Goal: Check status: Check status

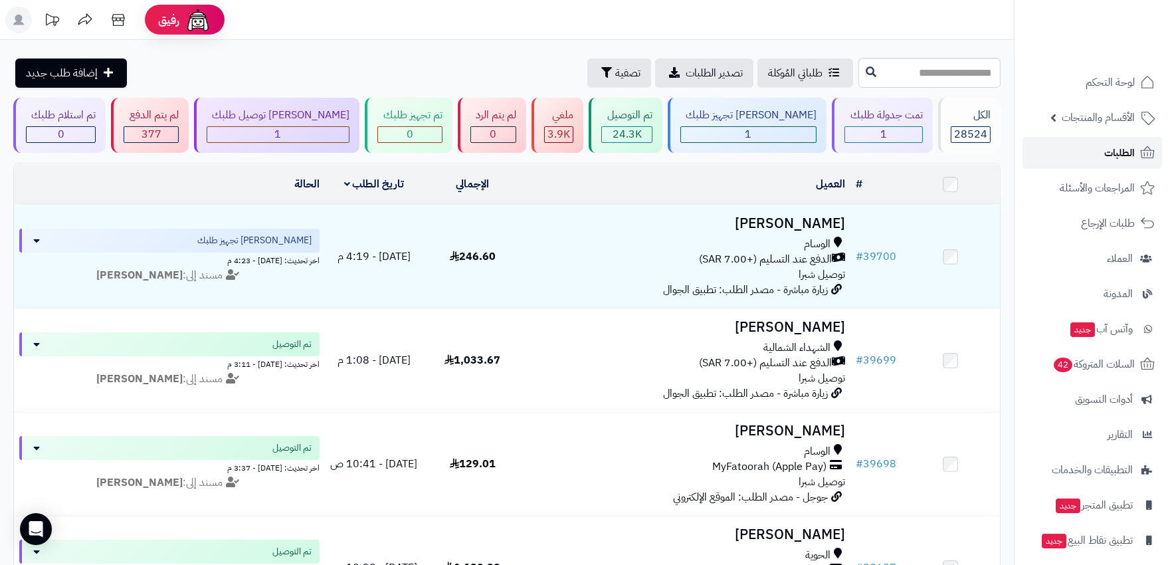
click at [1111, 144] on span "الطلبات" at bounding box center [1119, 152] width 31 height 19
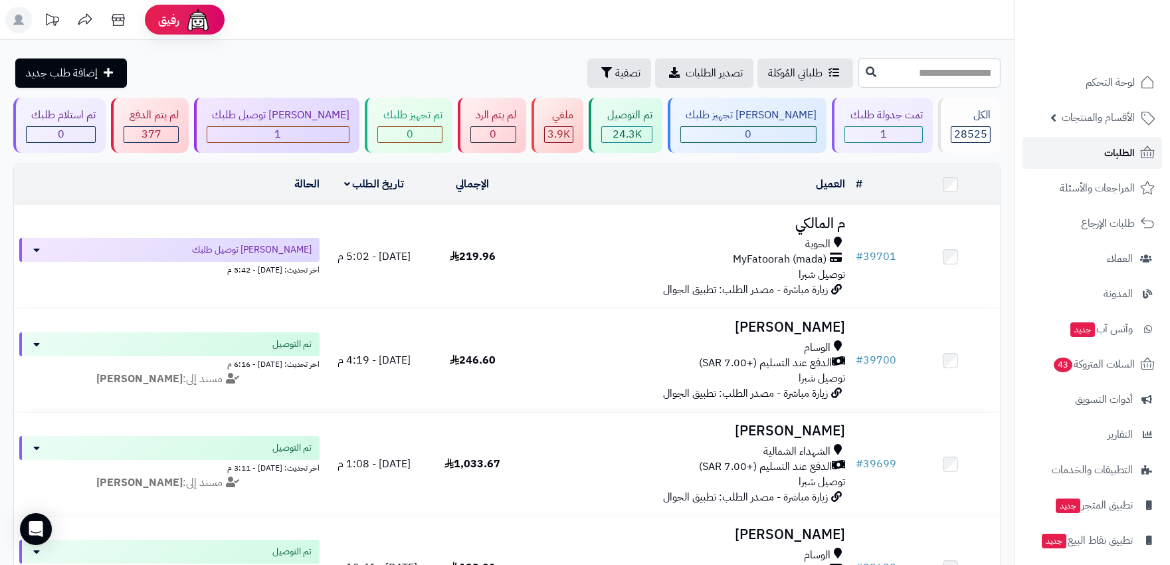
click at [1123, 157] on span "الطلبات" at bounding box center [1119, 152] width 31 height 19
click at [858, 70] on input "text" at bounding box center [929, 73] width 142 height 30
type input "*****"
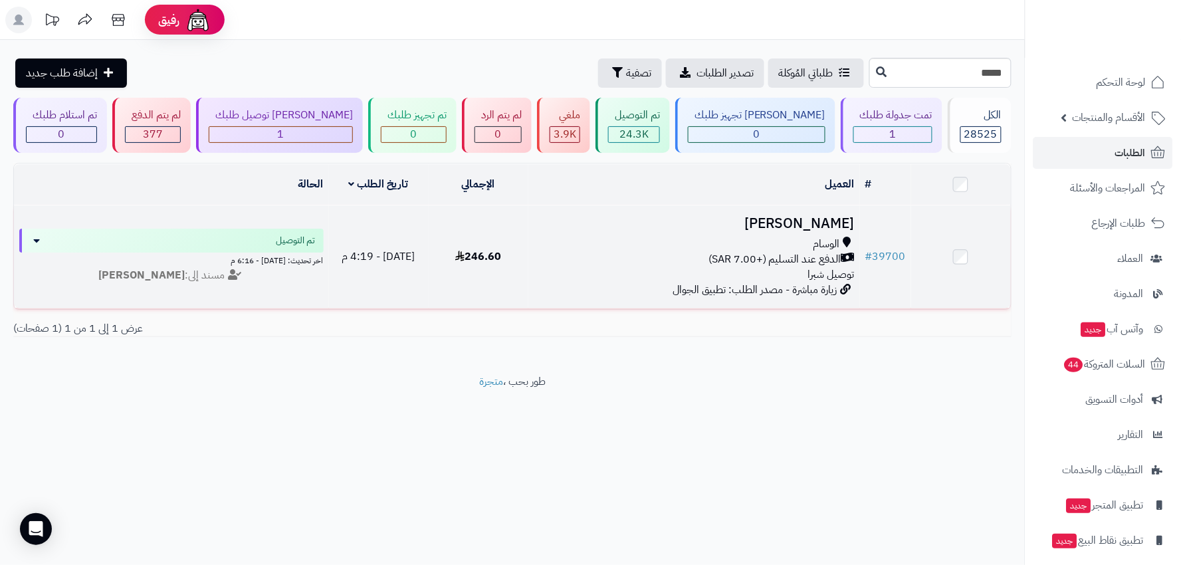
click at [626, 252] on div "الدفع عند التسليم (+7.00 SAR)" at bounding box center [694, 259] width 322 height 15
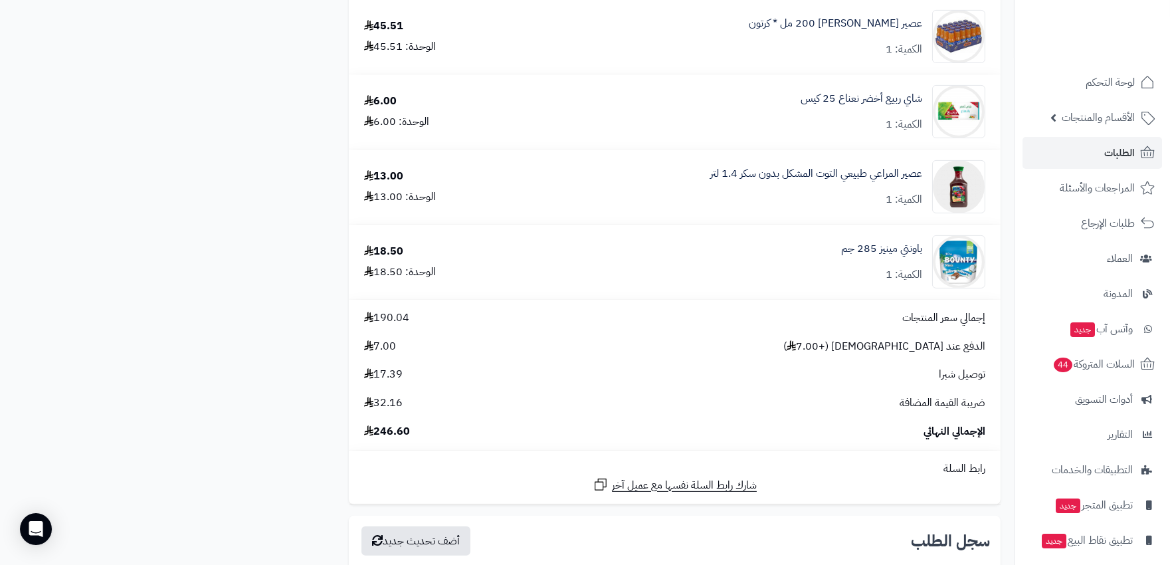
scroll to position [1033, 0]
click at [1107, 155] on span "الطلبات" at bounding box center [1119, 152] width 31 height 19
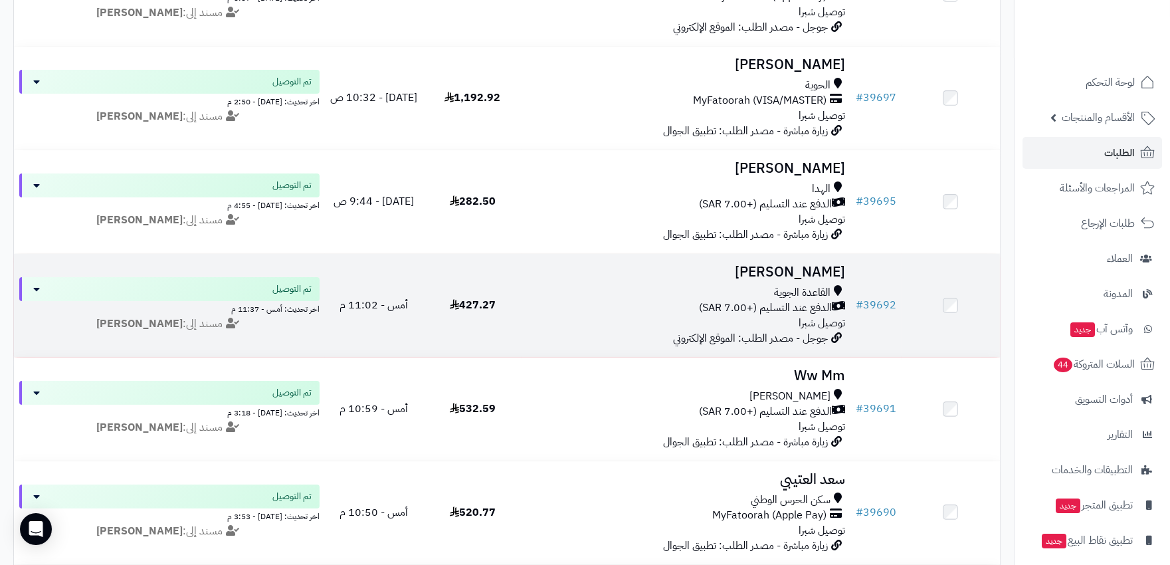
scroll to position [590, 0]
